Goal: Task Accomplishment & Management: Complete application form

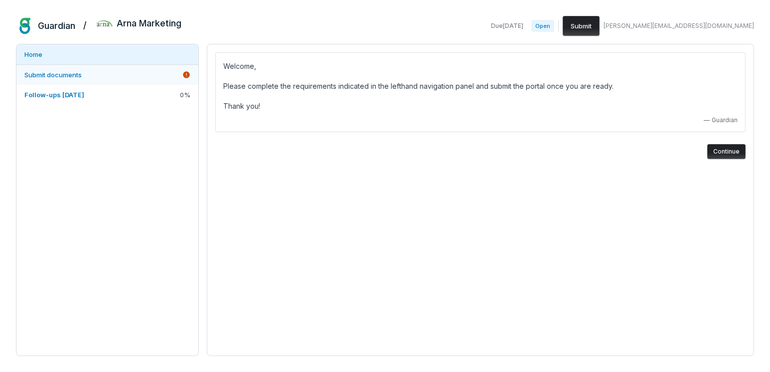
click at [84, 76] on link "Submit documents" at bounding box center [107, 75] width 182 height 20
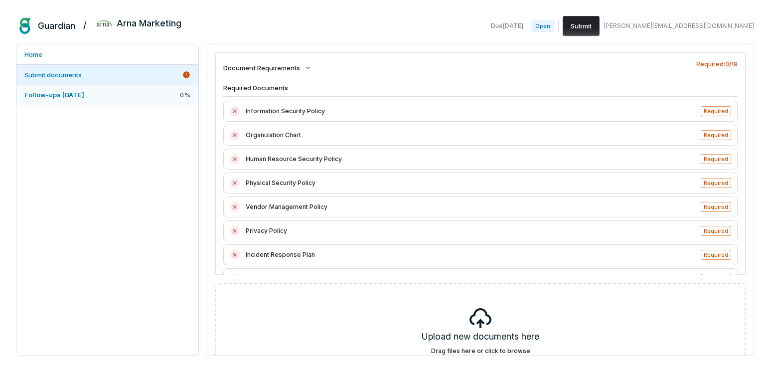
click at [43, 90] on link "Follow-ups [DATE] 0 %" at bounding box center [107, 95] width 182 height 20
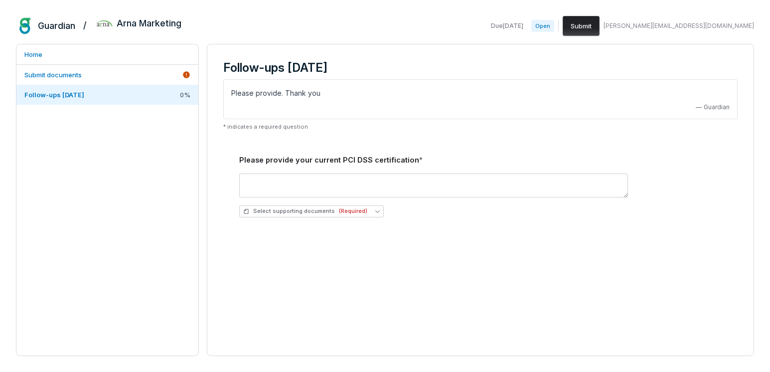
click at [554, 25] on span "Open" at bounding box center [542, 26] width 23 height 12
click at [288, 212] on span "Select supporting documents (Required)" at bounding box center [305, 210] width 124 height 7
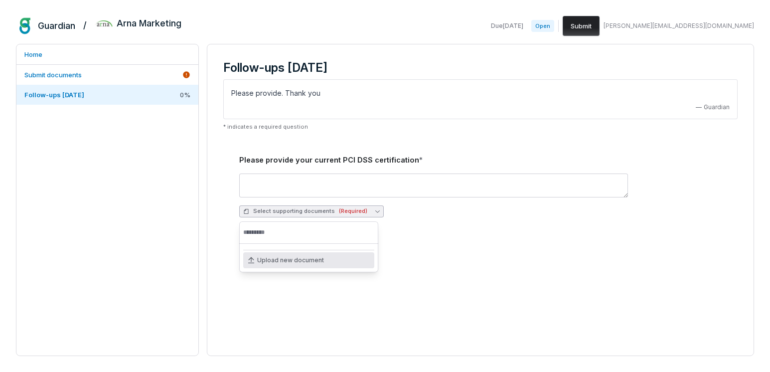
click at [288, 212] on span "Select supporting documents (Required)" at bounding box center [305, 210] width 124 height 7
